Goal: Transaction & Acquisition: Purchase product/service

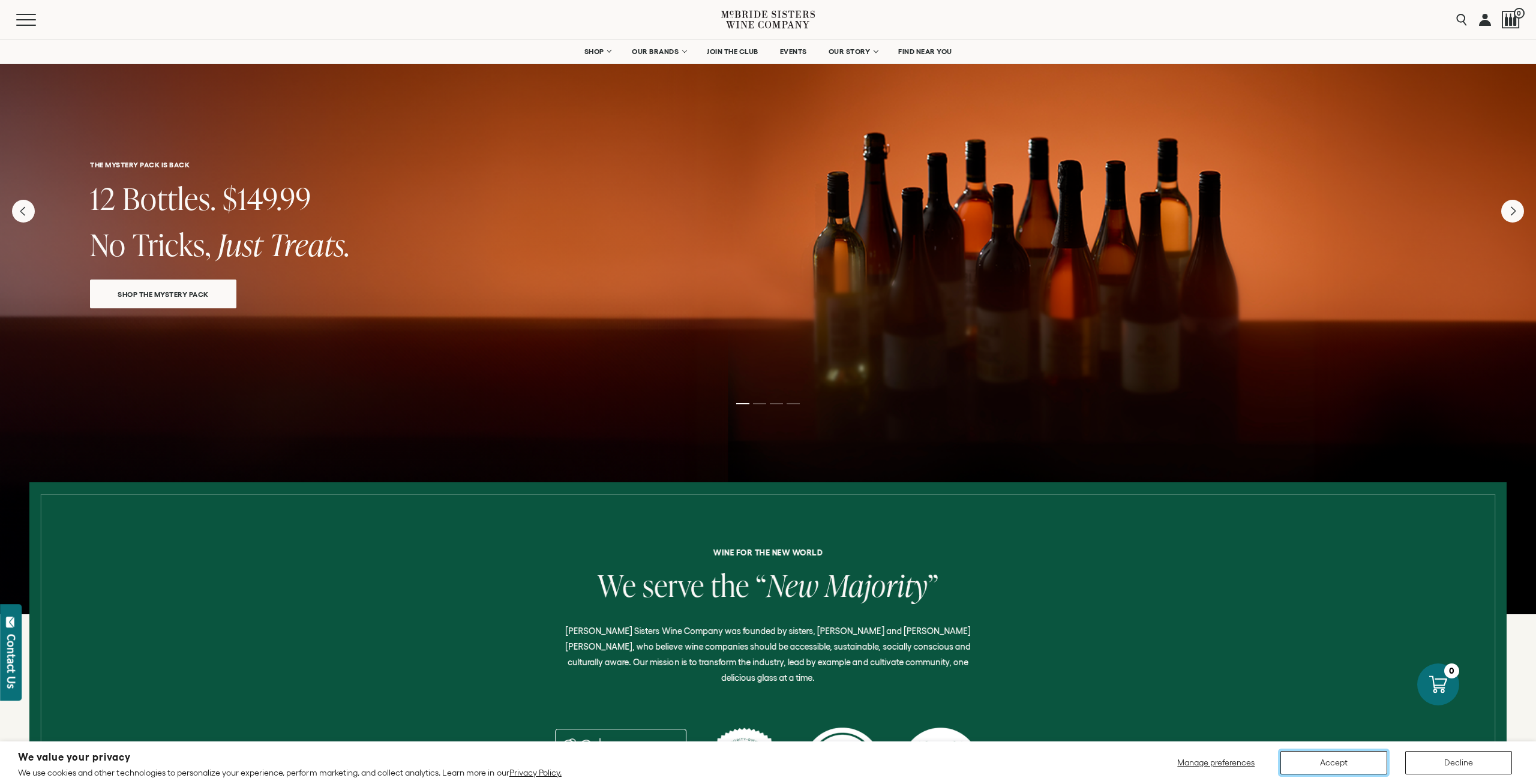
click at [1310, 762] on button "Accept" at bounding box center [1334, 763] width 107 height 23
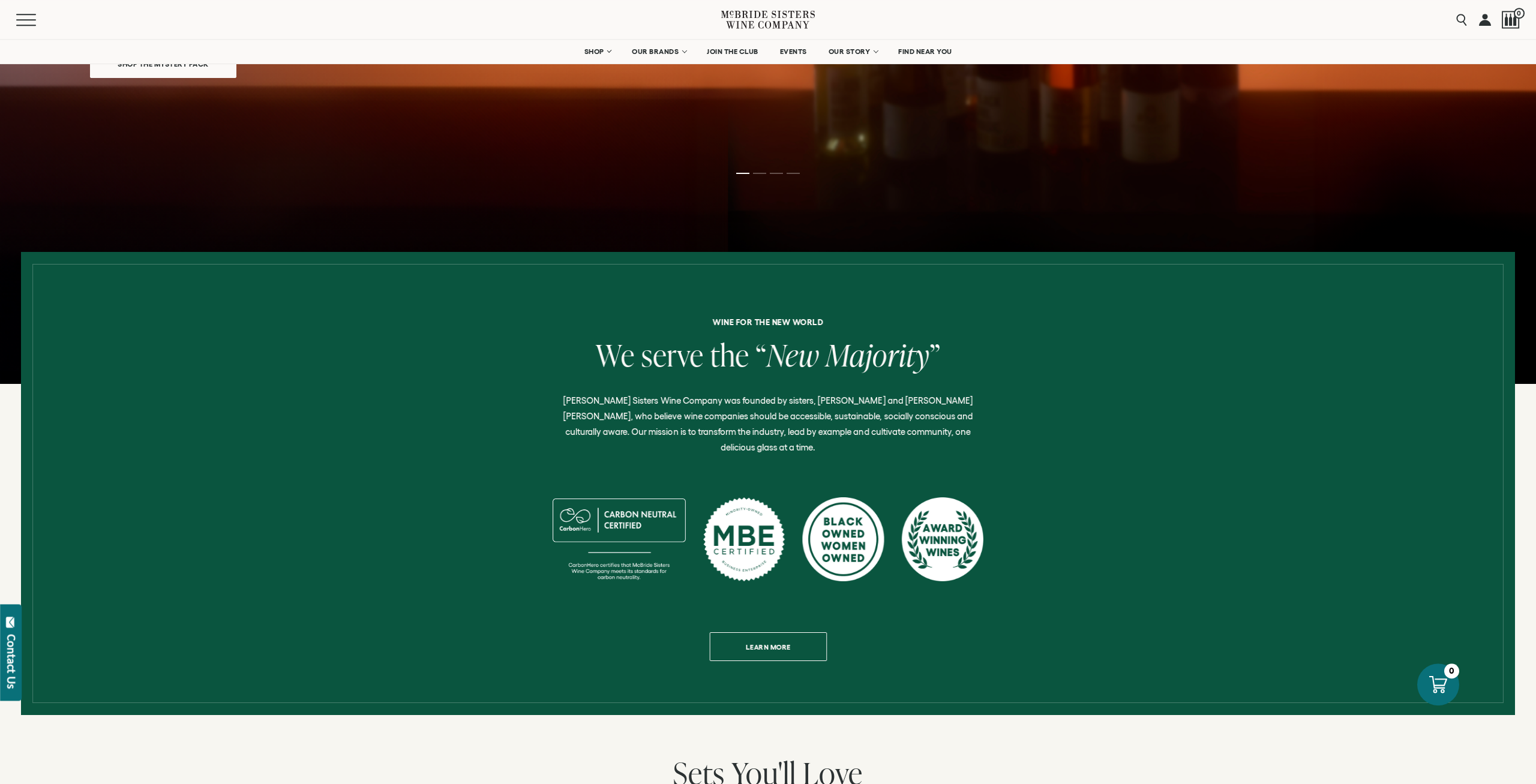
scroll to position [62, 0]
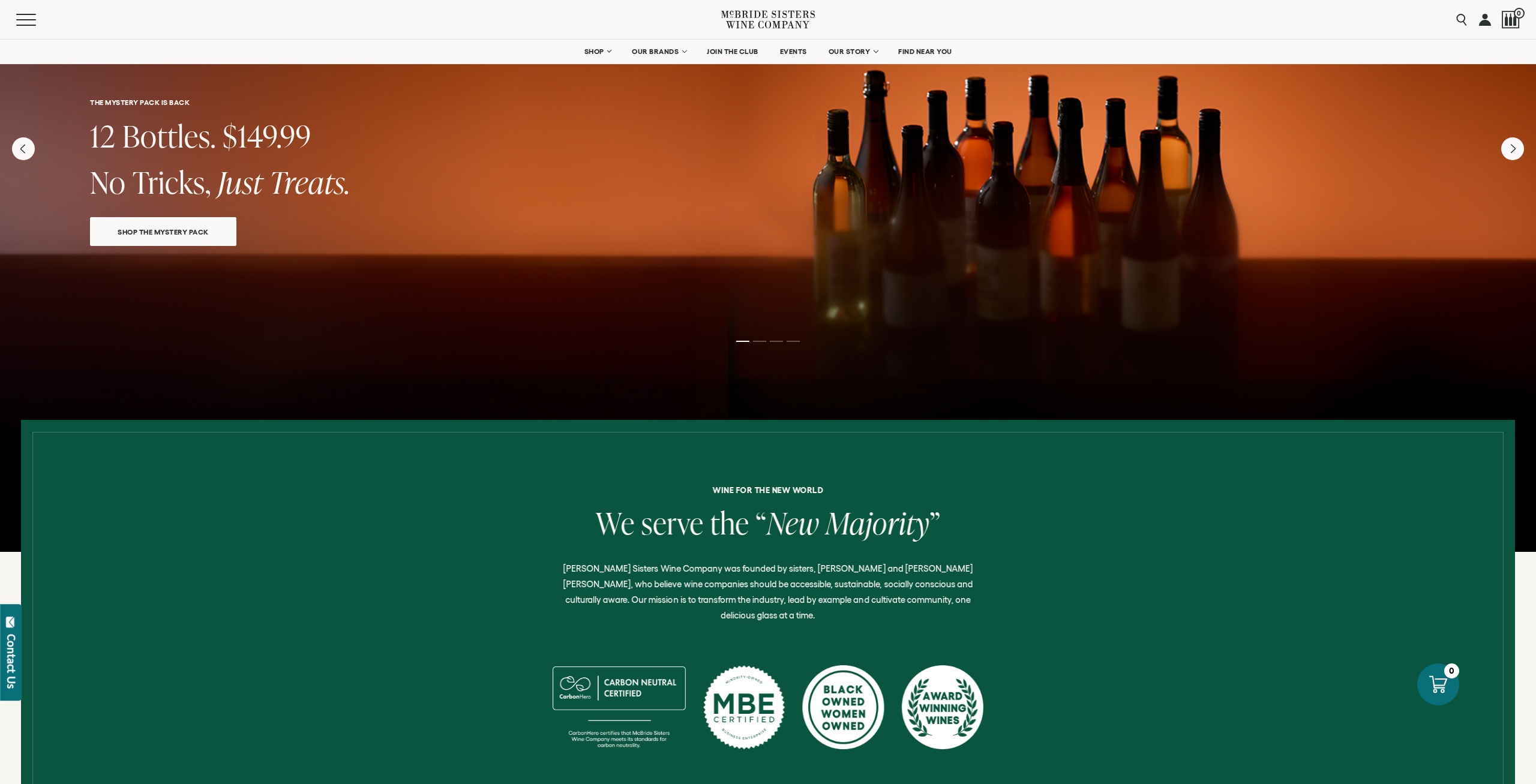
click at [185, 233] on span "SHOP THE MYSTERY PACK" at bounding box center [162, 231] width 133 height 13
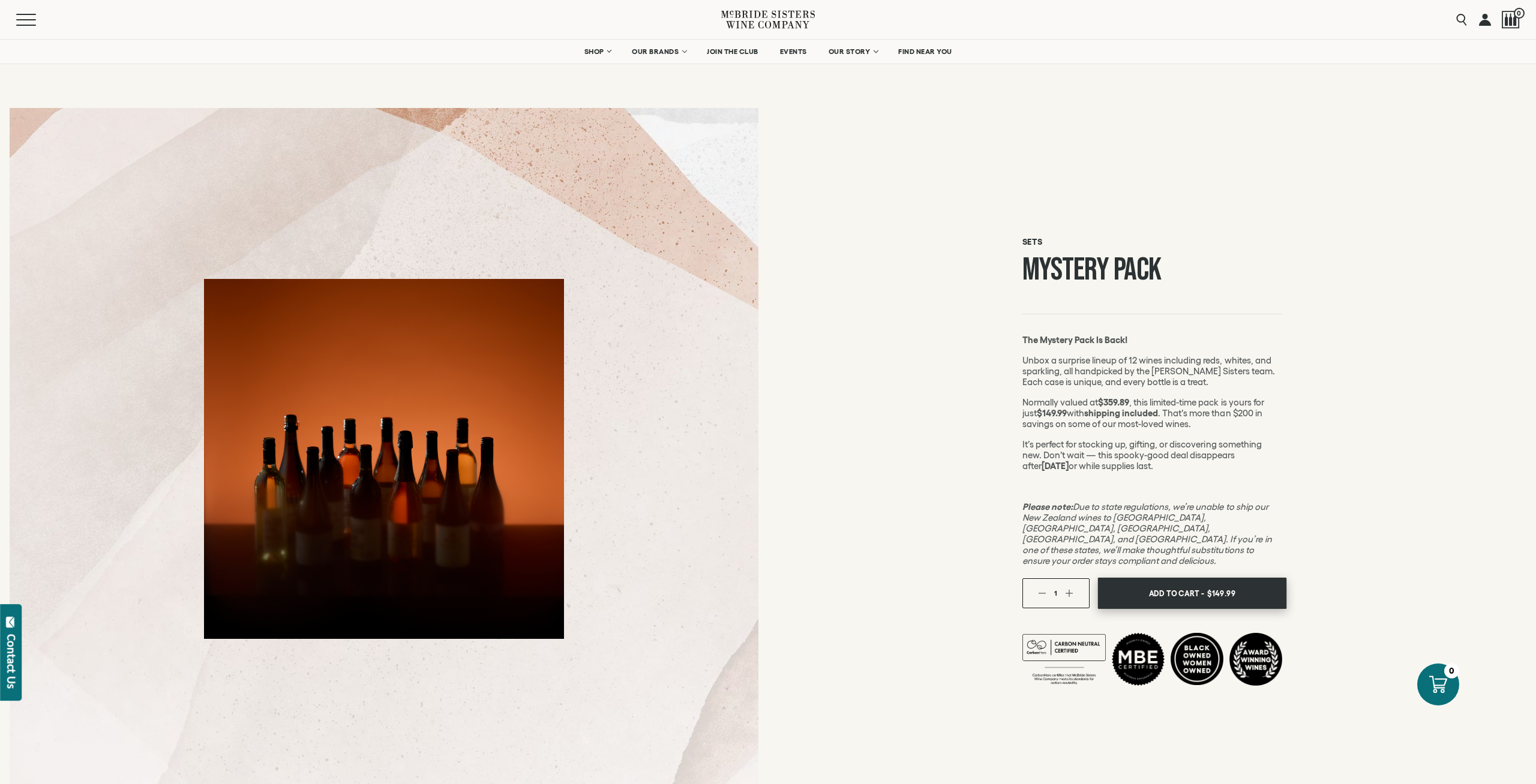
click at [1185, 584] on span "Add To Cart -" at bounding box center [1176, 593] width 55 height 18
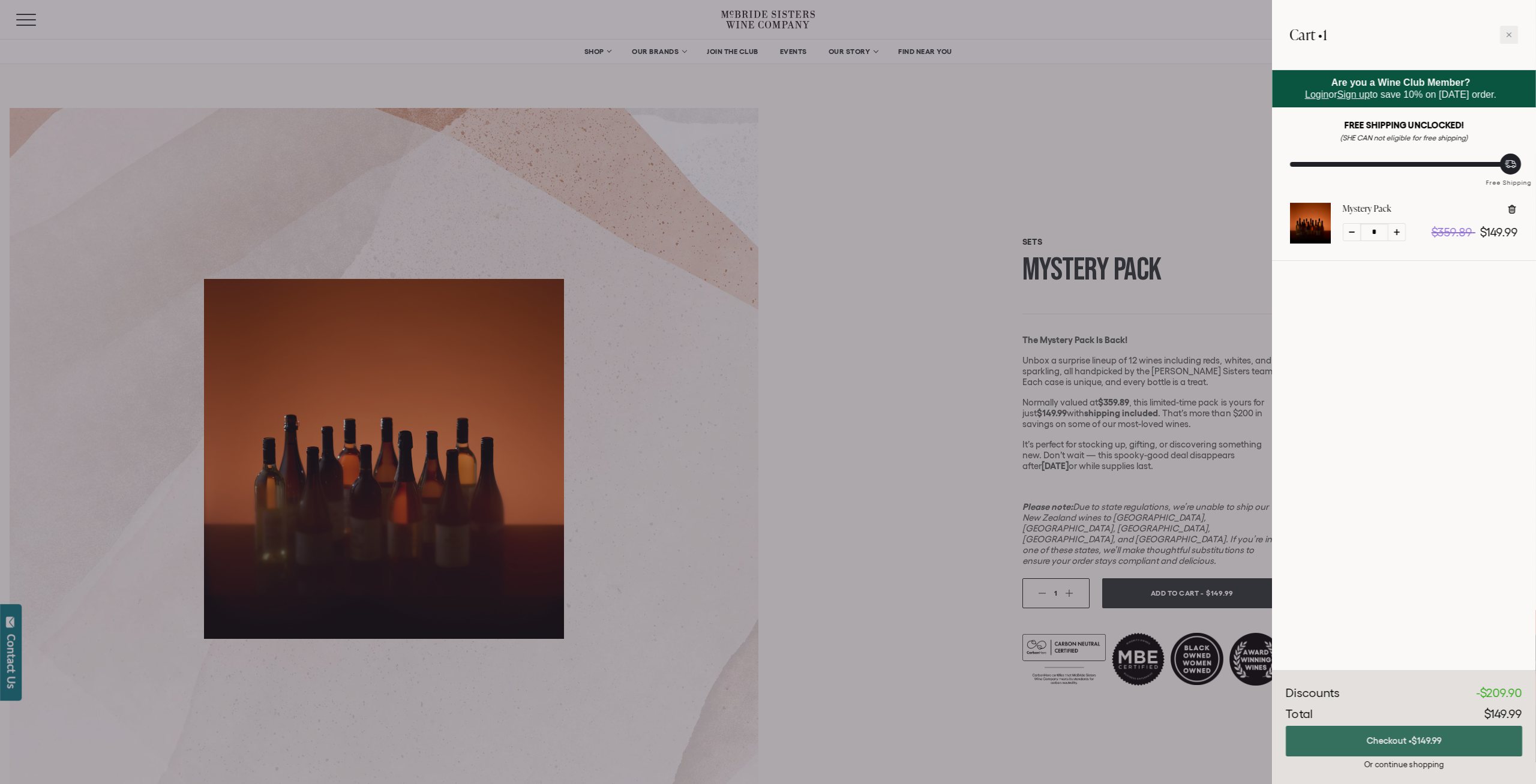
click at [1417, 747] on button "Checkout • $149.99" at bounding box center [1403, 741] width 236 height 30
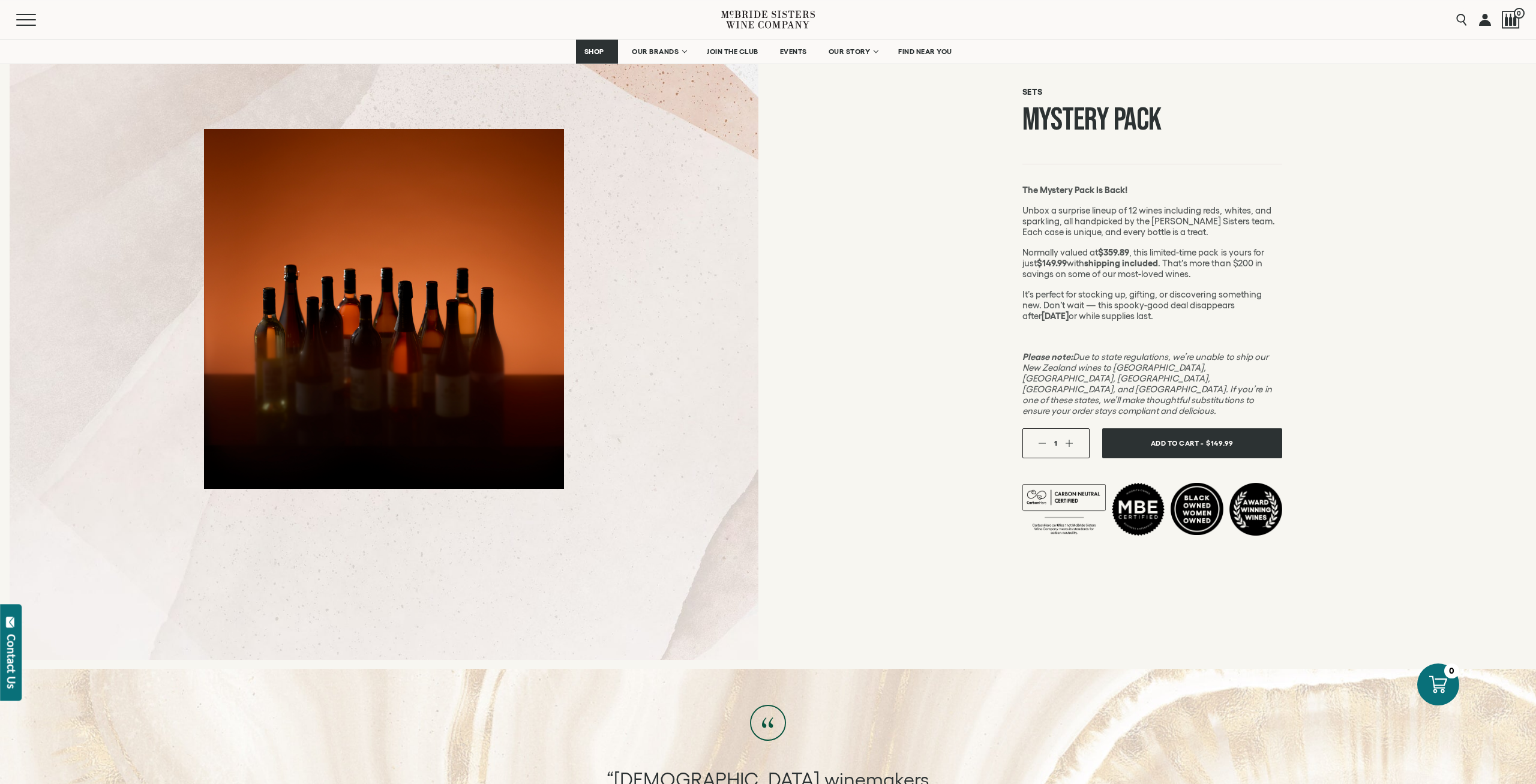
scroll to position [125, 0]
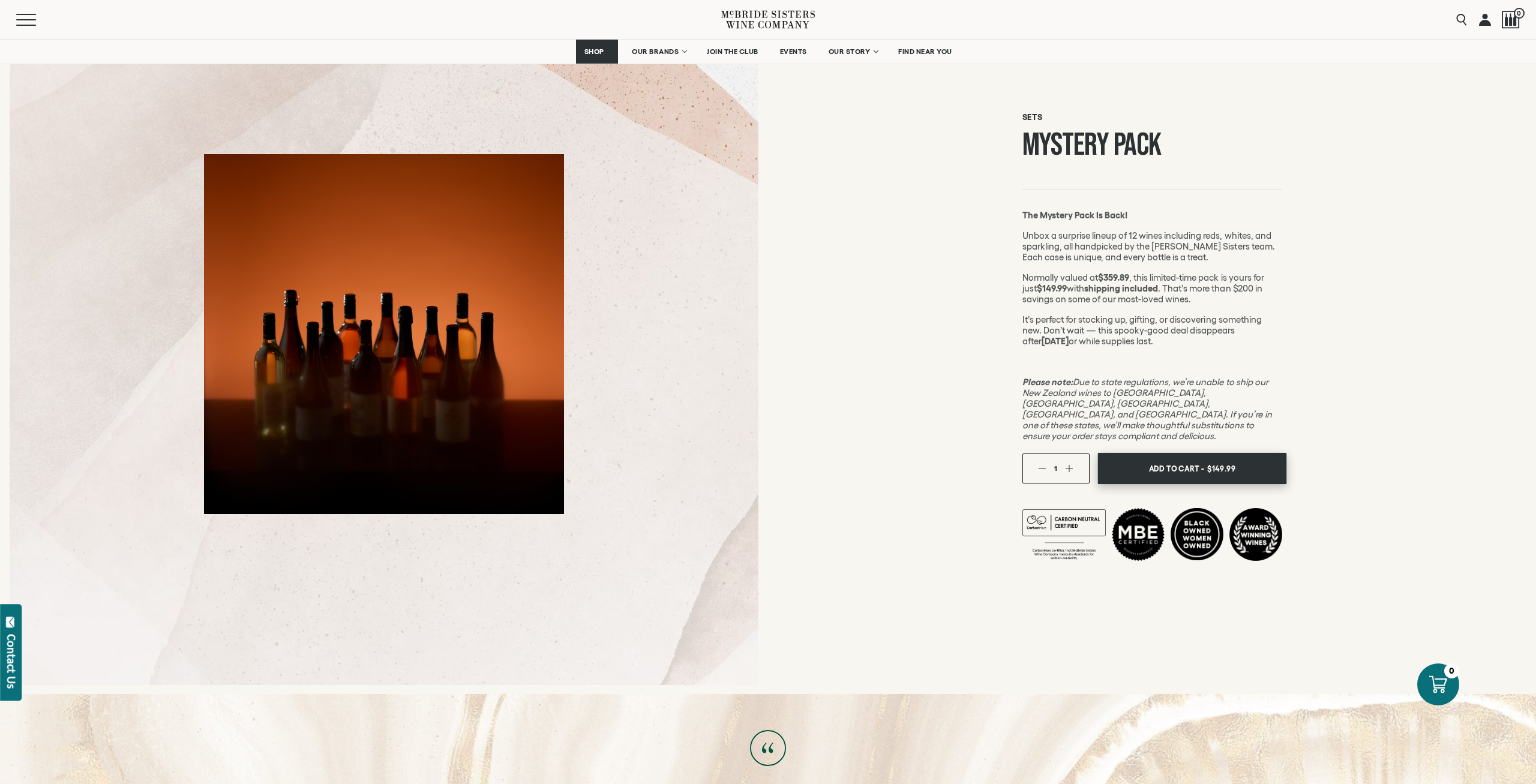
click at [1218, 460] on span "$149.99" at bounding box center [1221, 469] width 29 height 18
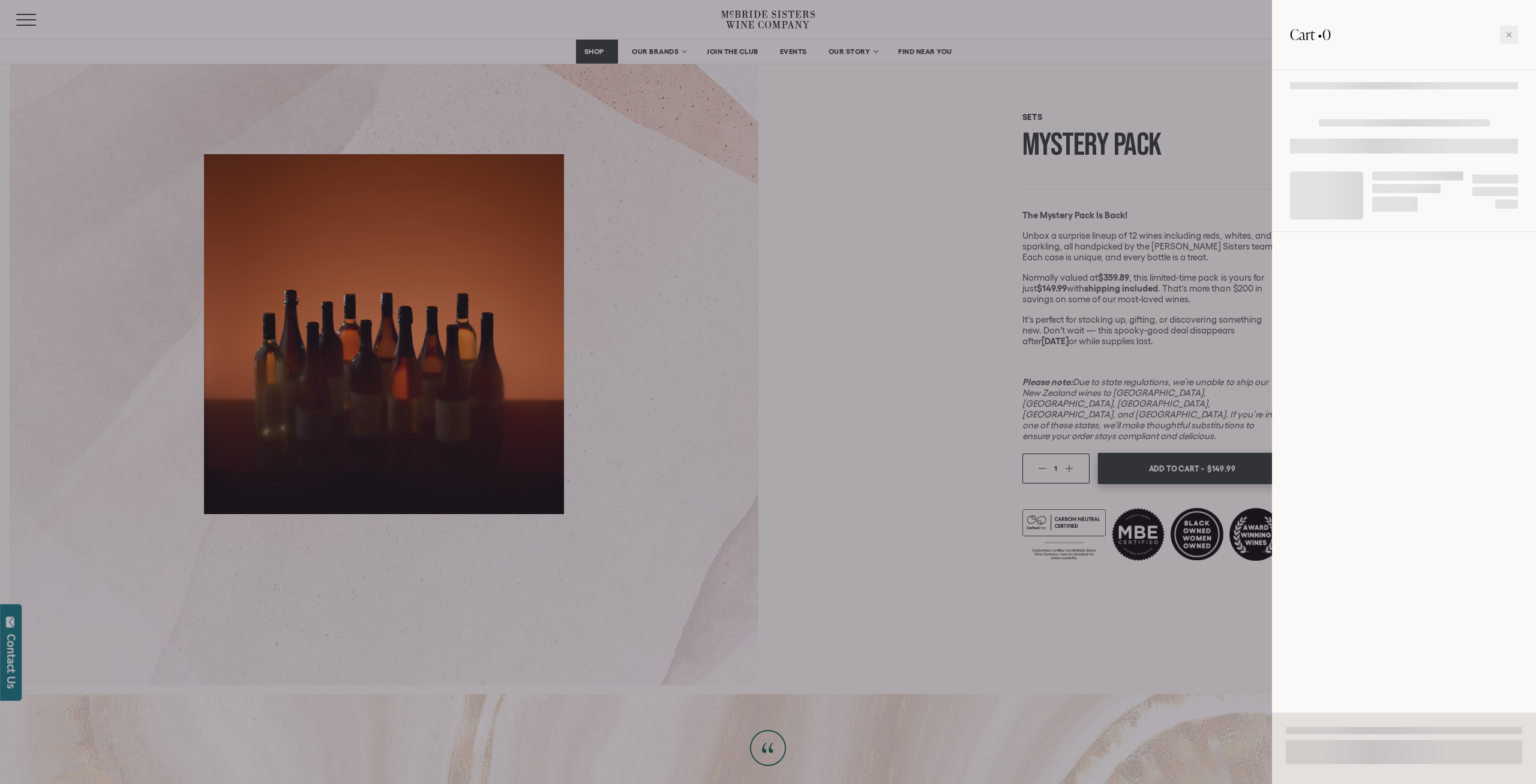
scroll to position [126, 0]
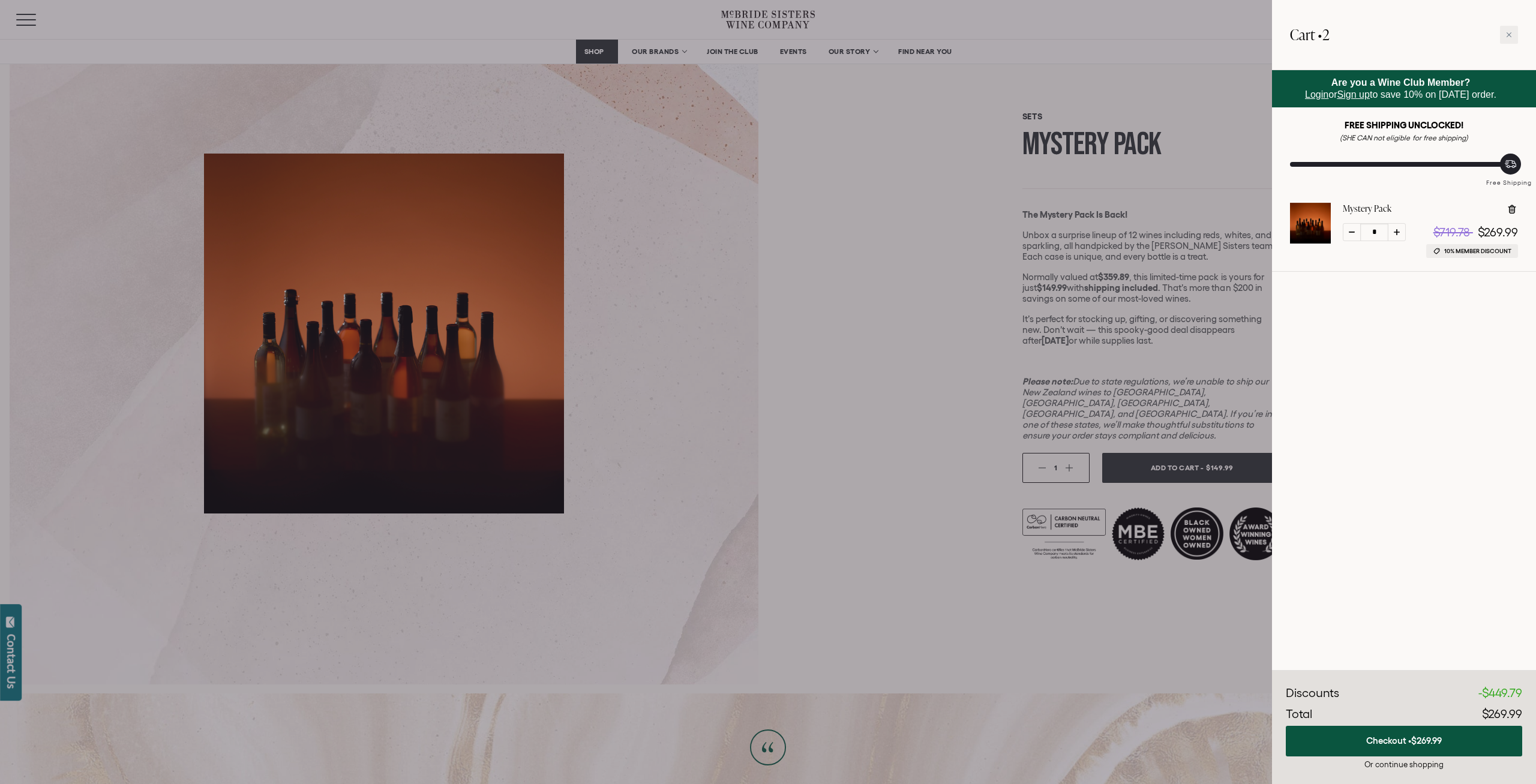
click at [1512, 216] on span at bounding box center [1511, 212] width 12 height 18
type input "*"
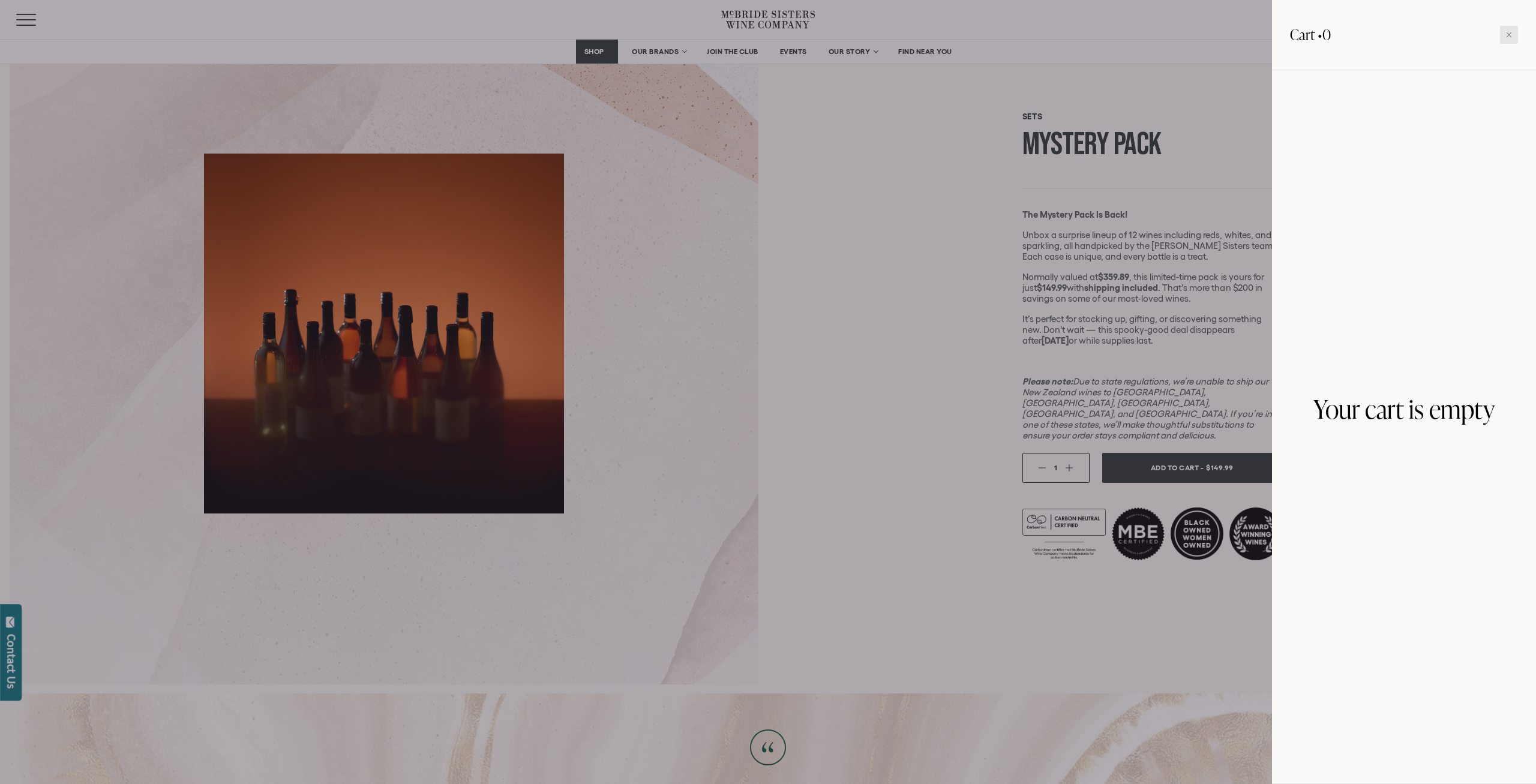
click at [1512, 32] on div at bounding box center [1508, 35] width 18 height 18
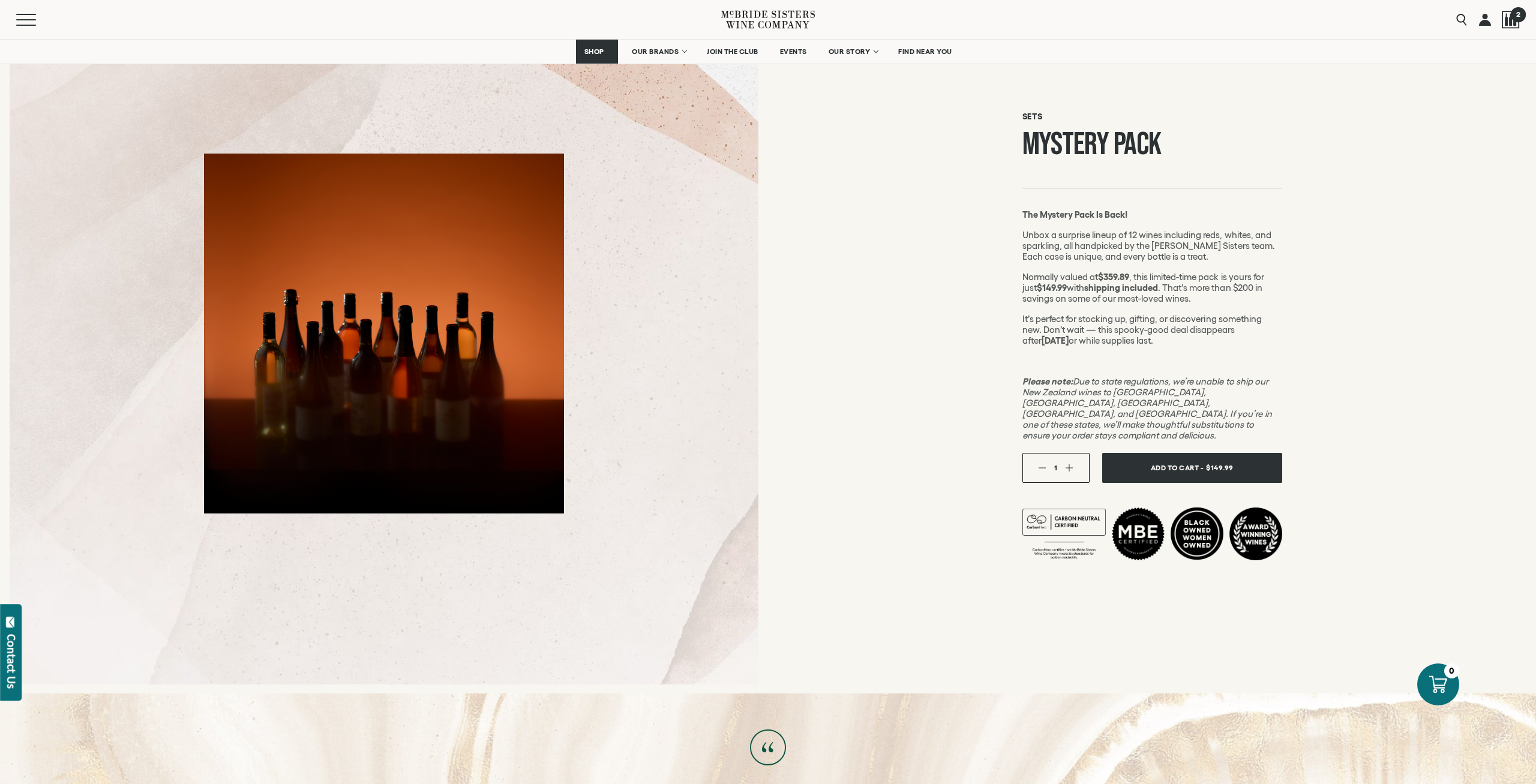
click at [1515, 12] on span "2" at bounding box center [1517, 13] width 15 height 15
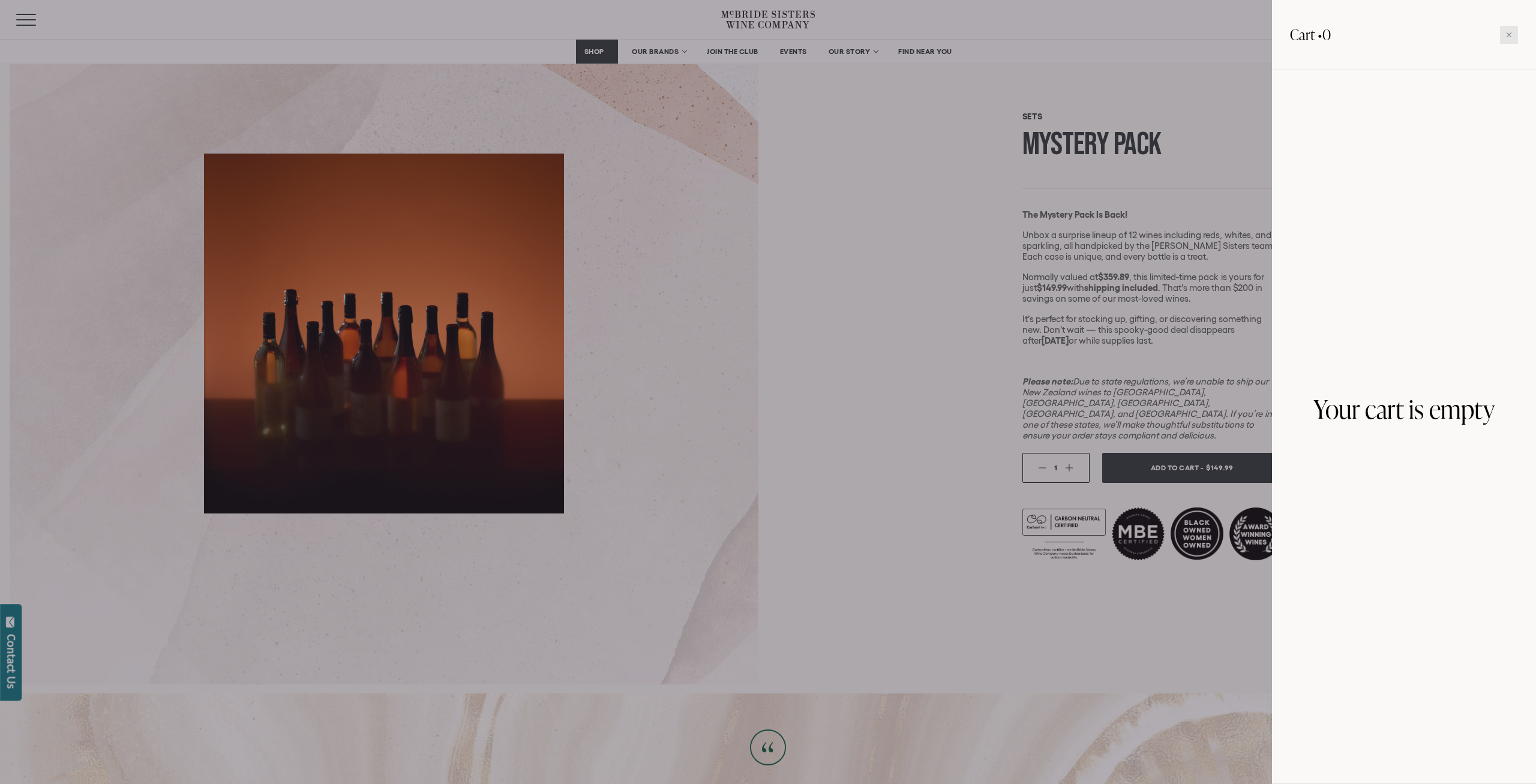
click at [1507, 37] on icon at bounding box center [1508, 34] width 4 height 4
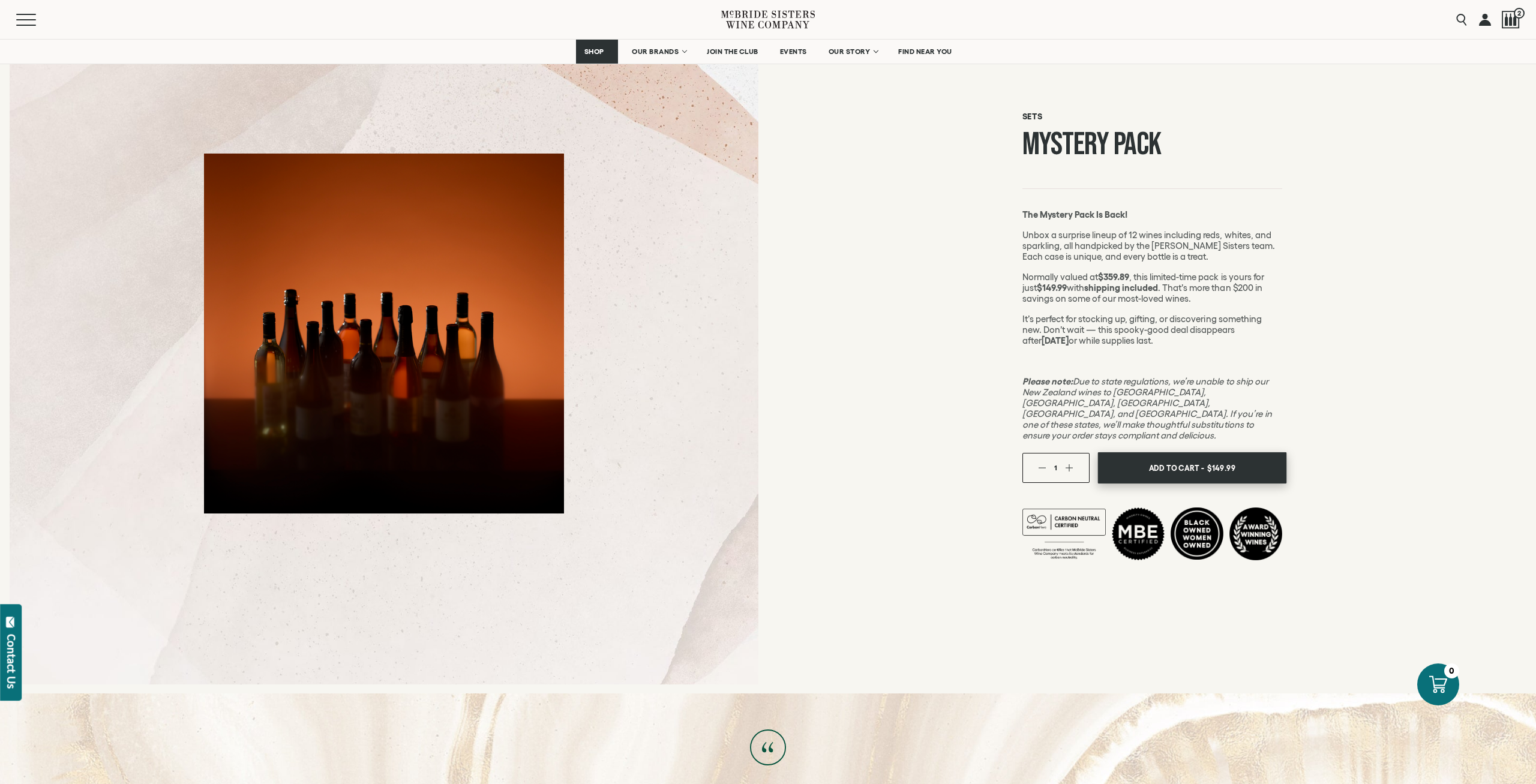
click at [1165, 459] on span "Add To Cart -" at bounding box center [1176, 468] width 55 height 18
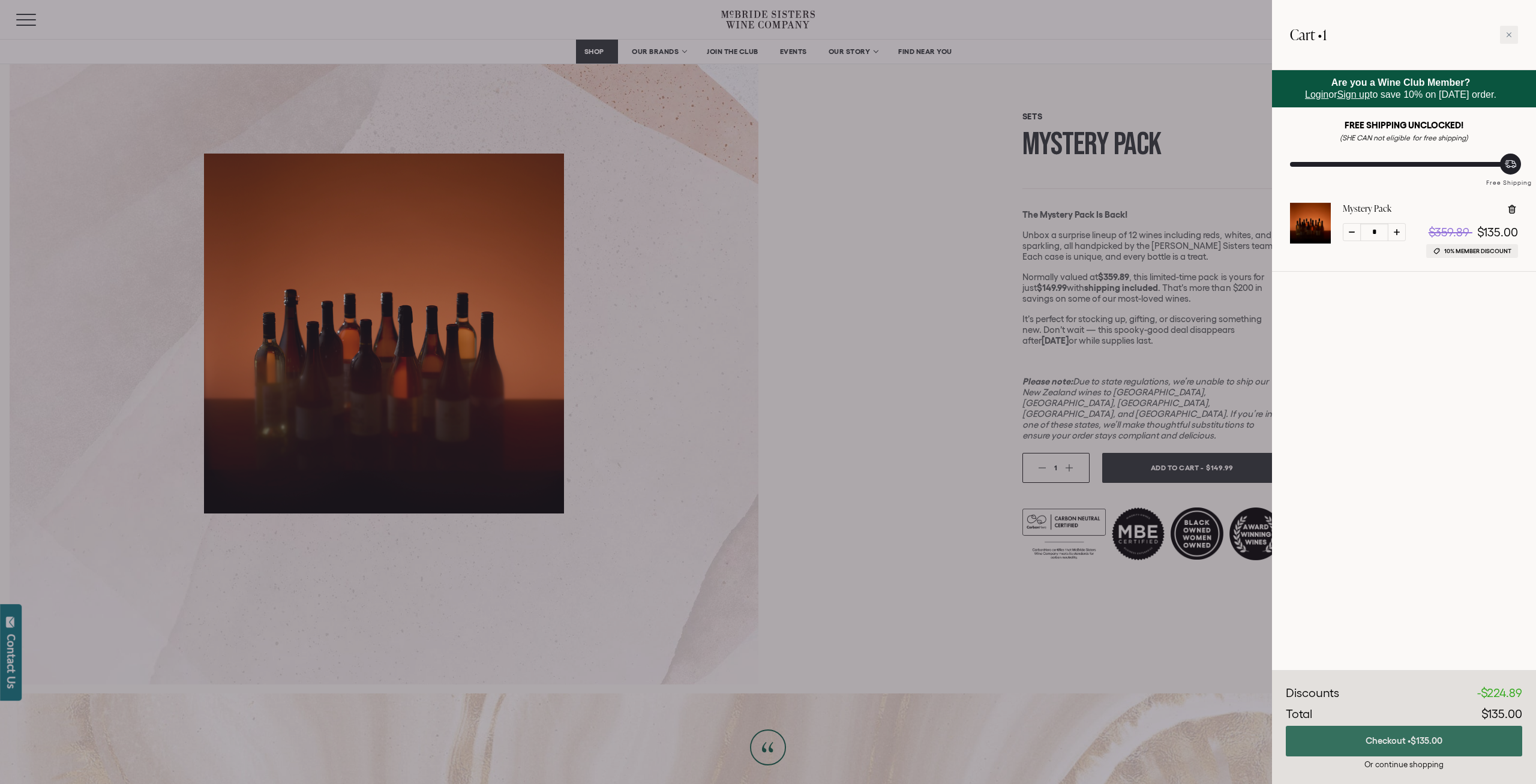
click at [1401, 745] on button "Checkout • $135.00" at bounding box center [1403, 741] width 236 height 30
